Goal: Find specific page/section: Find specific page/section

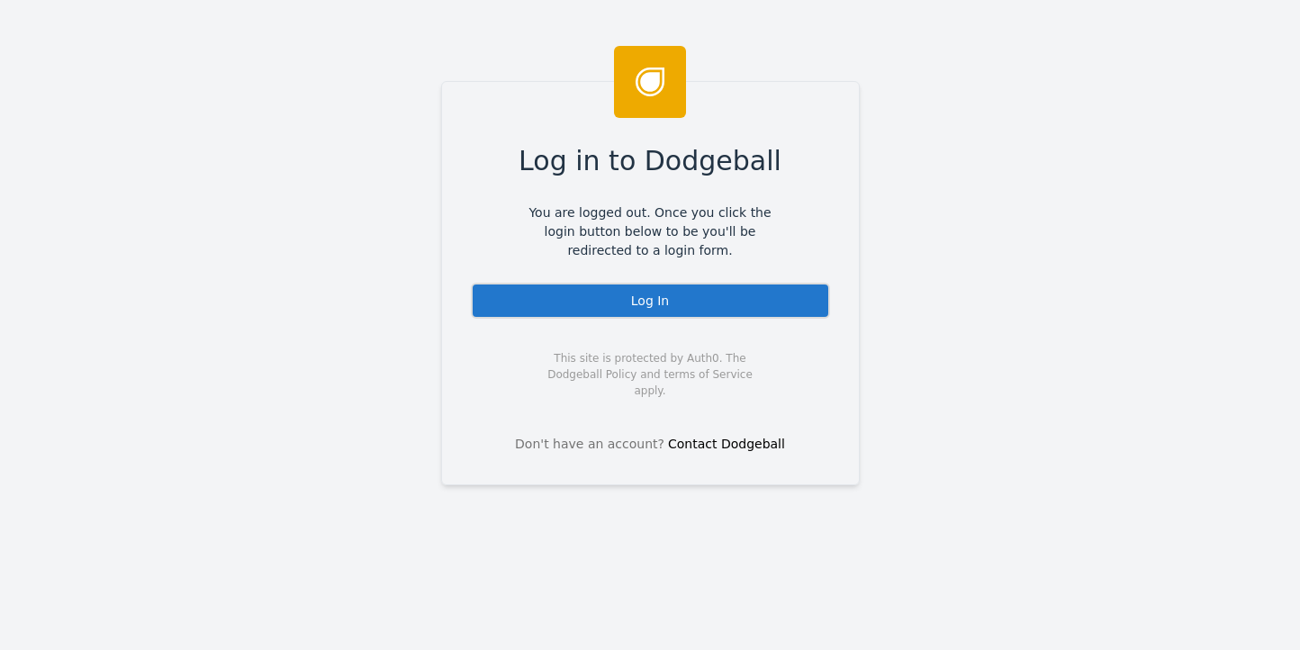
click at [644, 305] on div "Log In" at bounding box center [650, 301] width 359 height 36
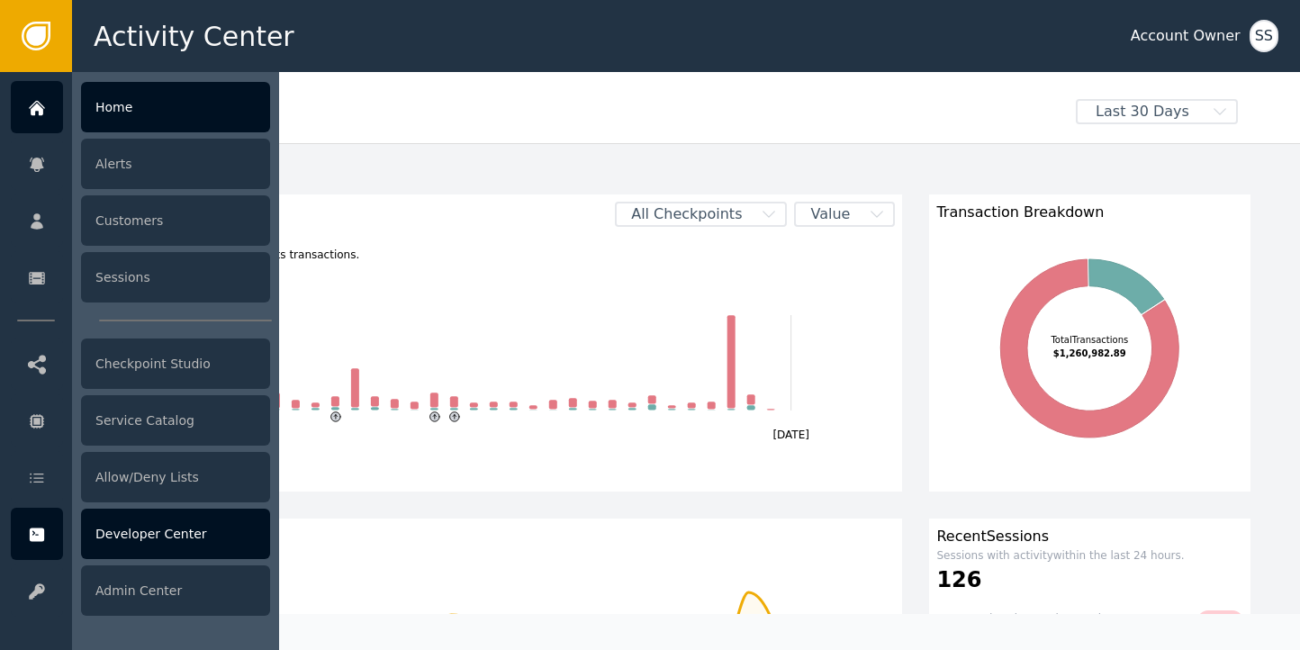
click at [36, 533] on icon at bounding box center [37, 535] width 14 height 14
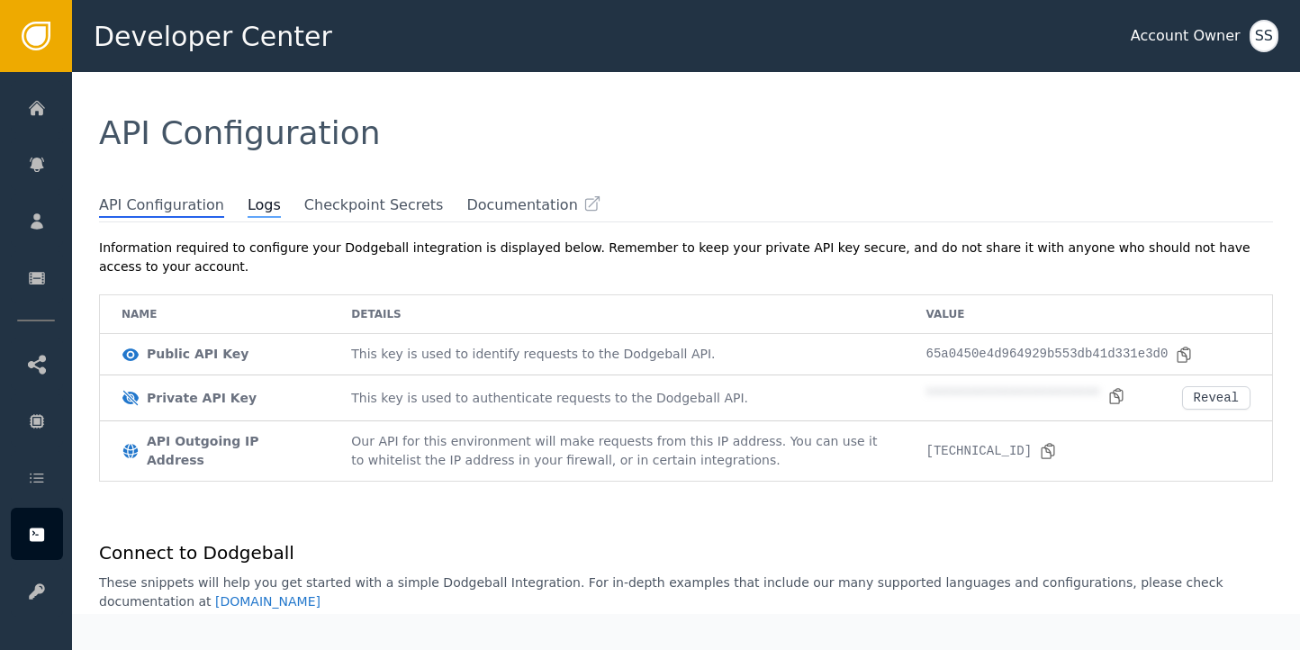
click at [248, 200] on span "Logs" at bounding box center [264, 205] width 33 height 23
